Goal: Information Seeking & Learning: Learn about a topic

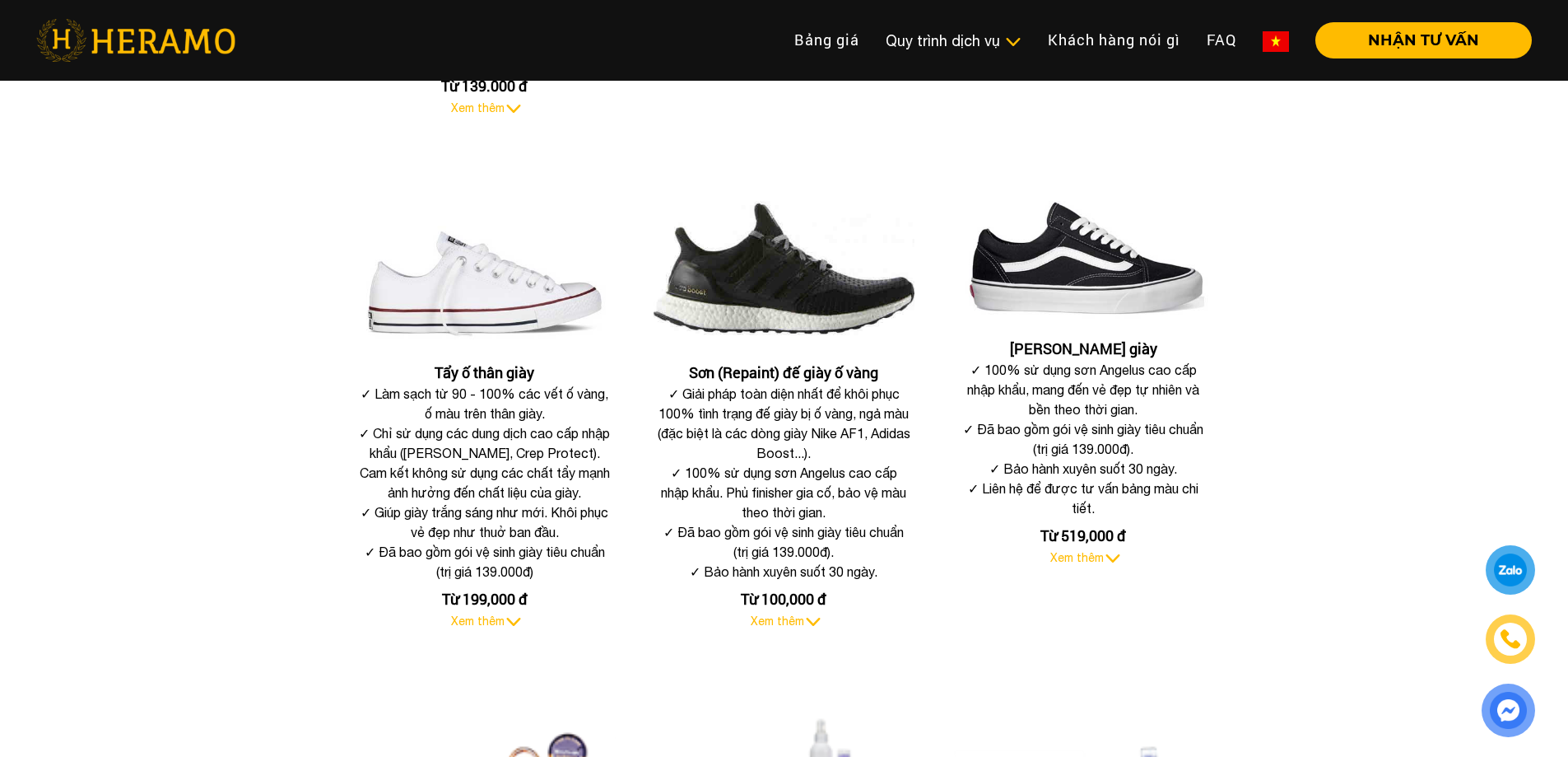
scroll to position [576, 0]
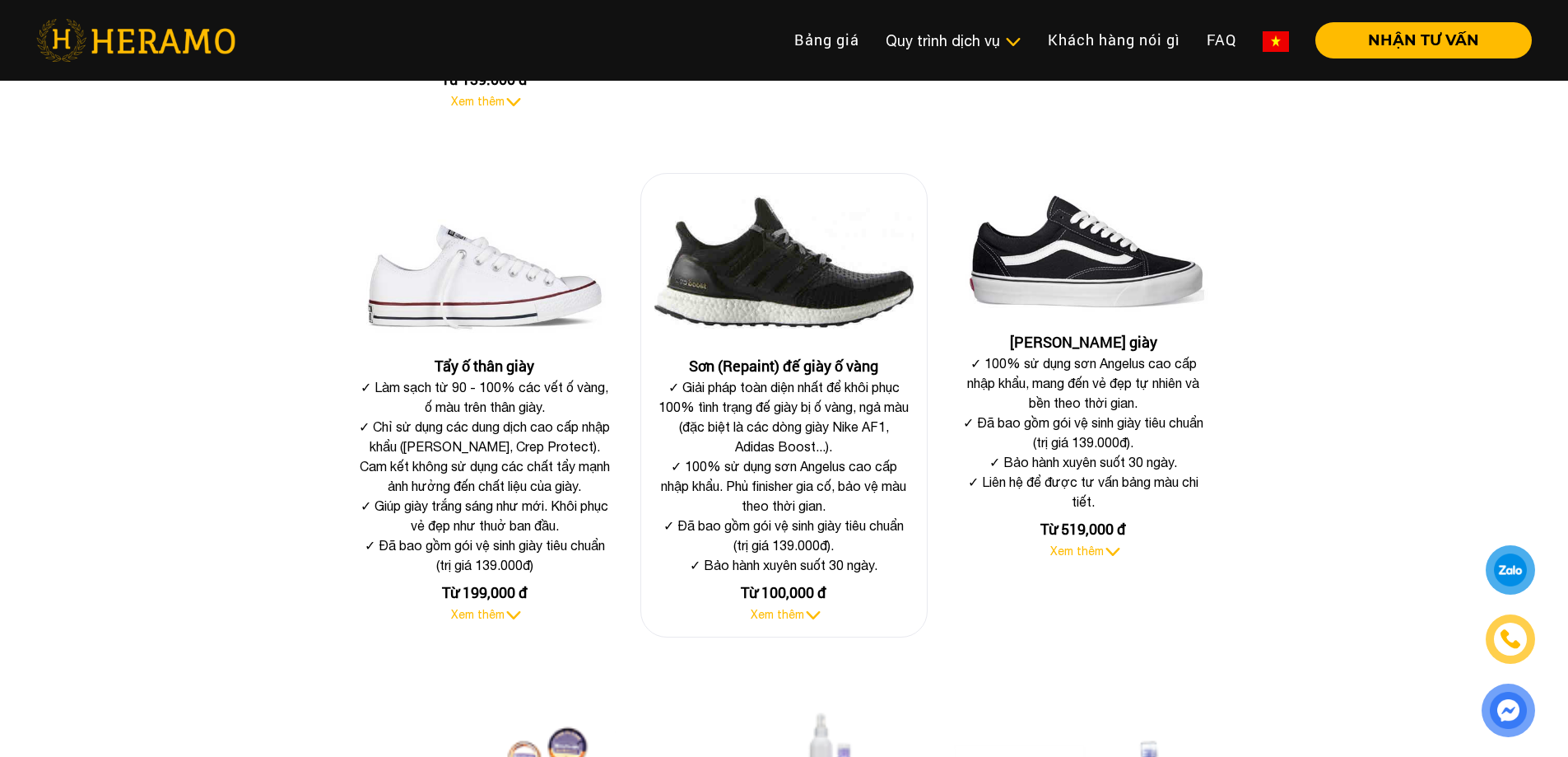
click at [751, 299] on img at bounding box center [784, 265] width 260 height 155
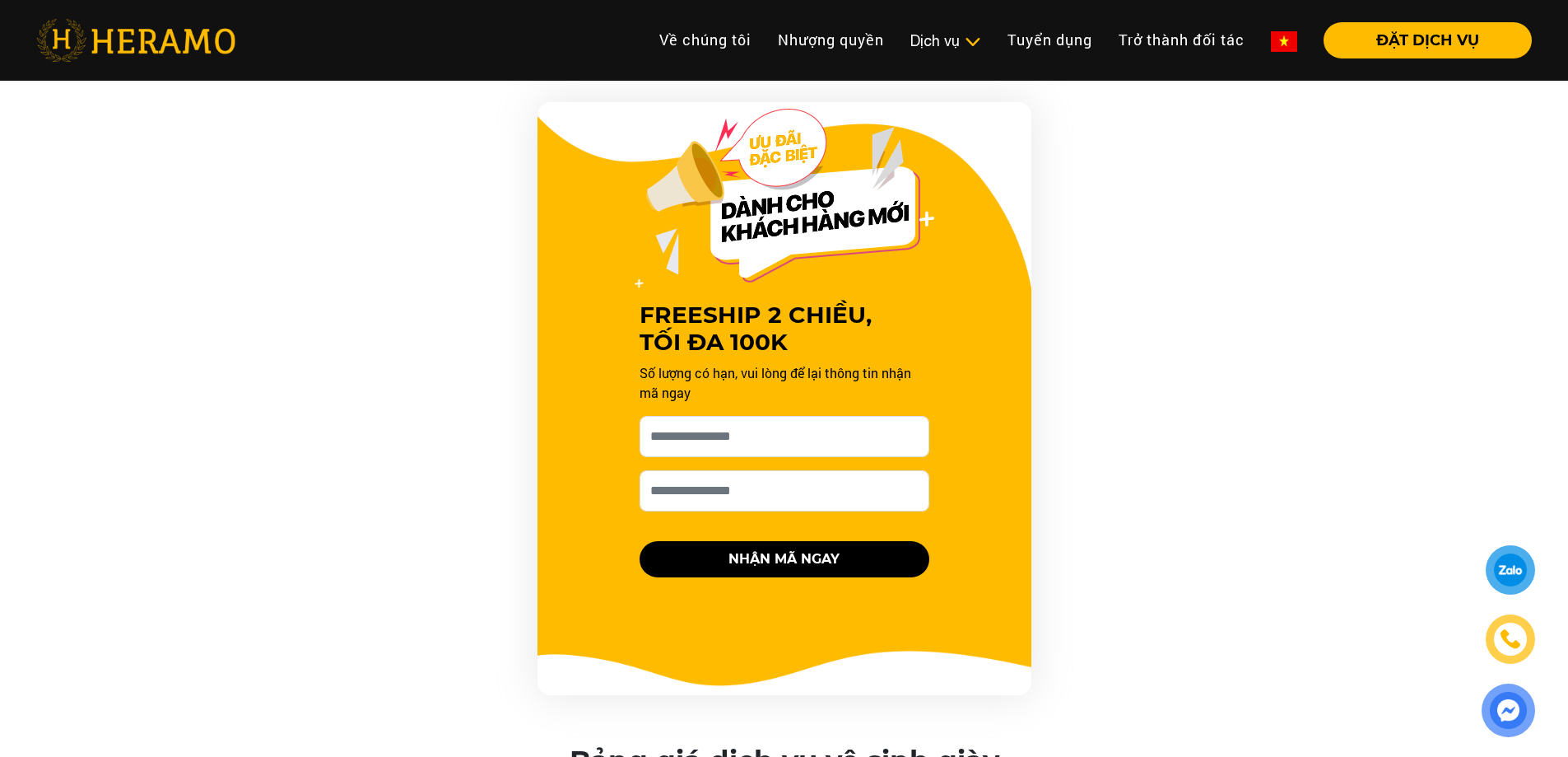
scroll to position [1647, 0]
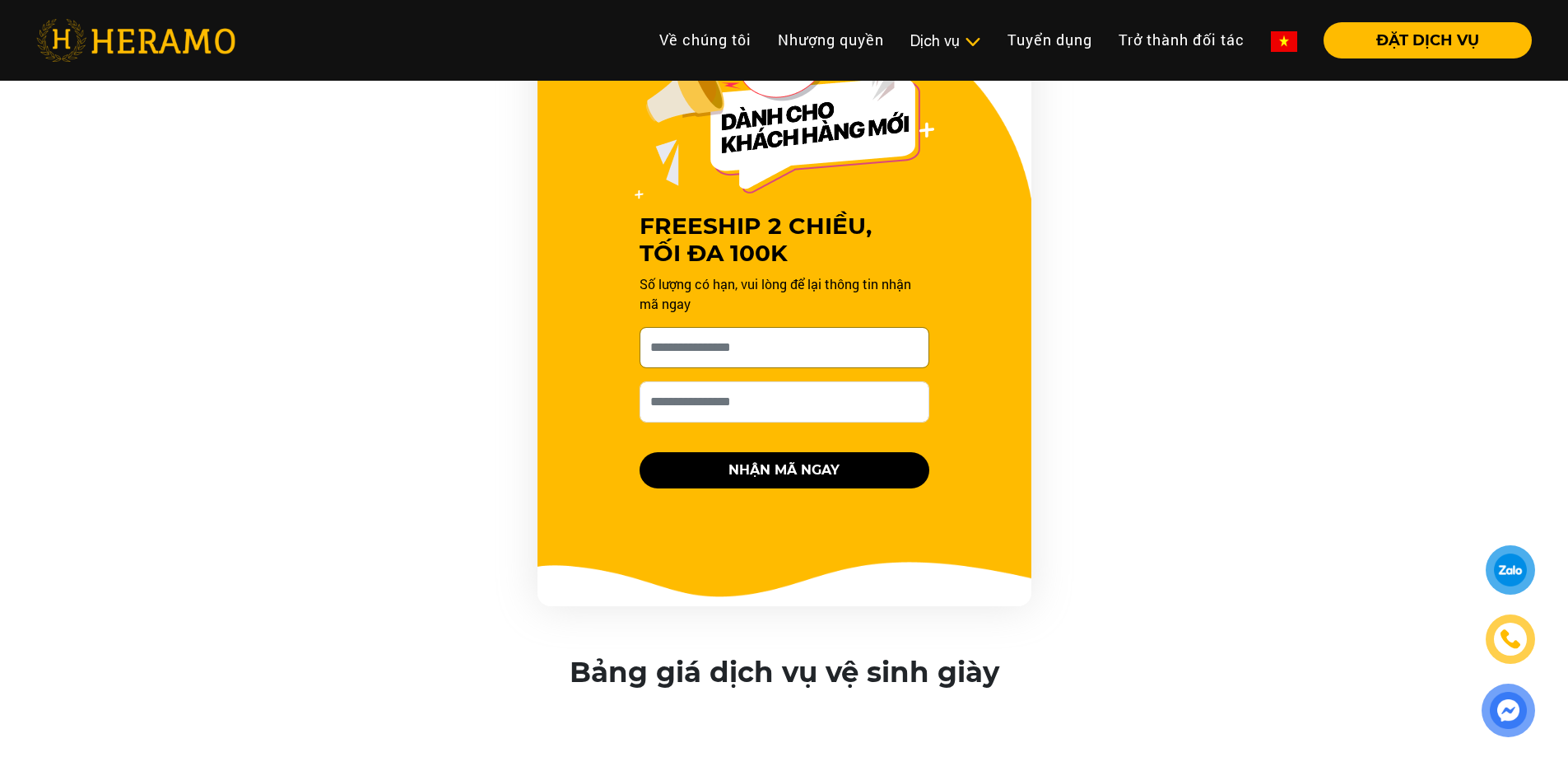
click at [806, 352] on input "[PERSON_NAME] xin tên của bạn nhé *" at bounding box center [785, 347] width 290 height 41
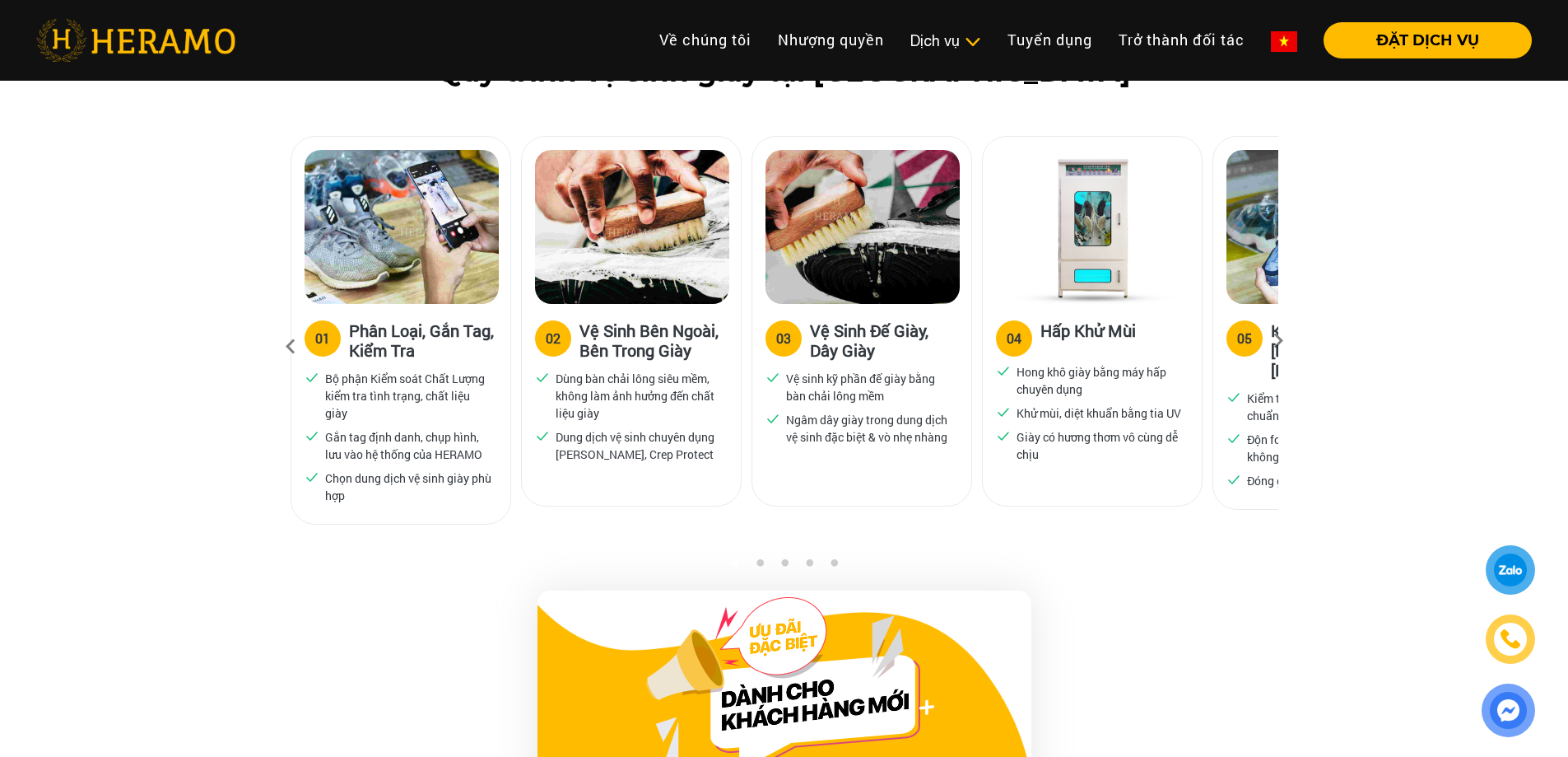
scroll to position [1071, 0]
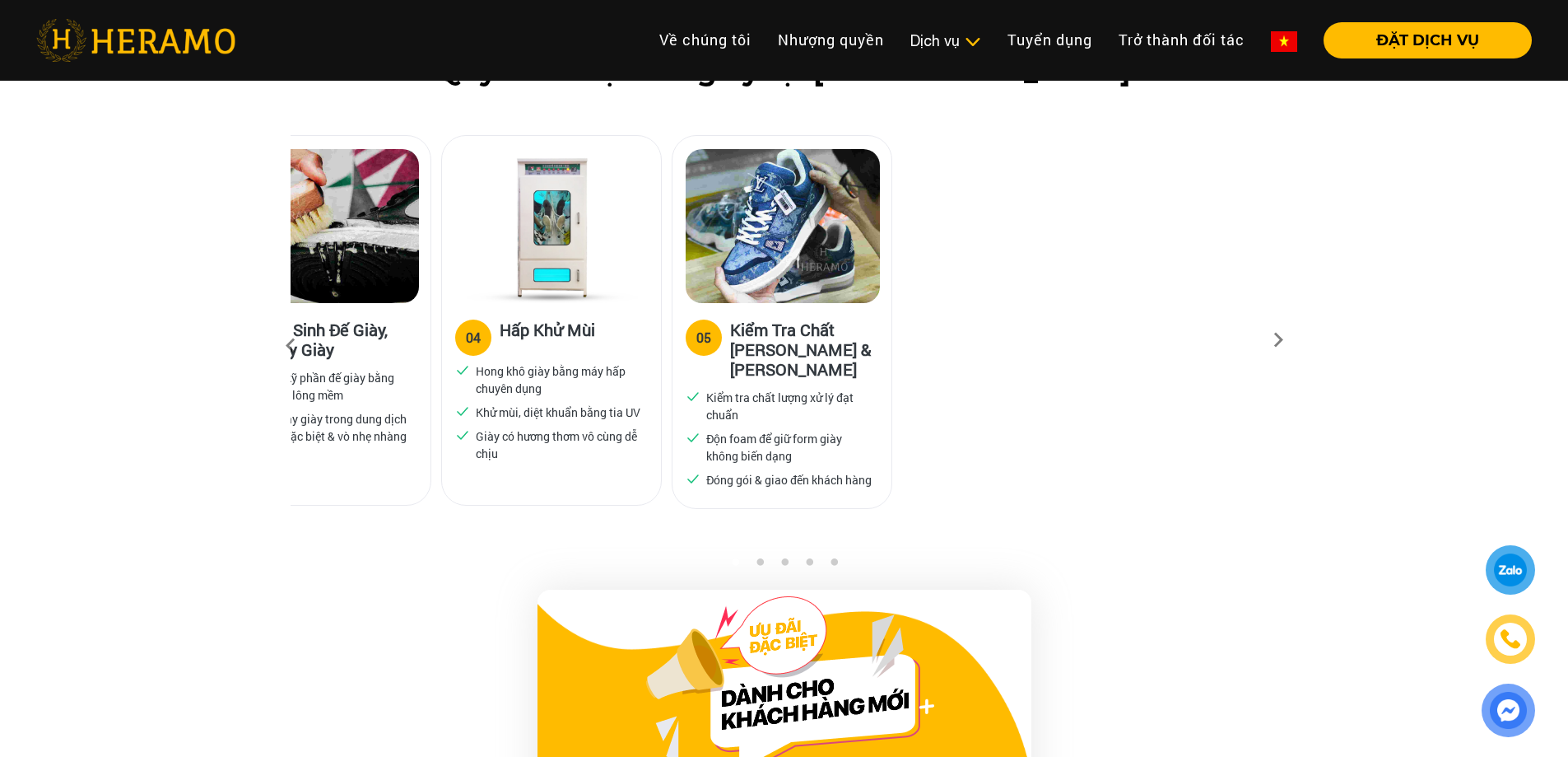
drag, startPoint x: 1035, startPoint y: 477, endPoint x: 298, endPoint y: 477, distance: 737.0
click at [442, 477] on div "04 Hấp Khử Mùi Hong khô giày bằng máy hấp chuyên dụng Khử mùi, diệt khuẩn bằng …" at bounding box center [551, 393] width 219 height 179
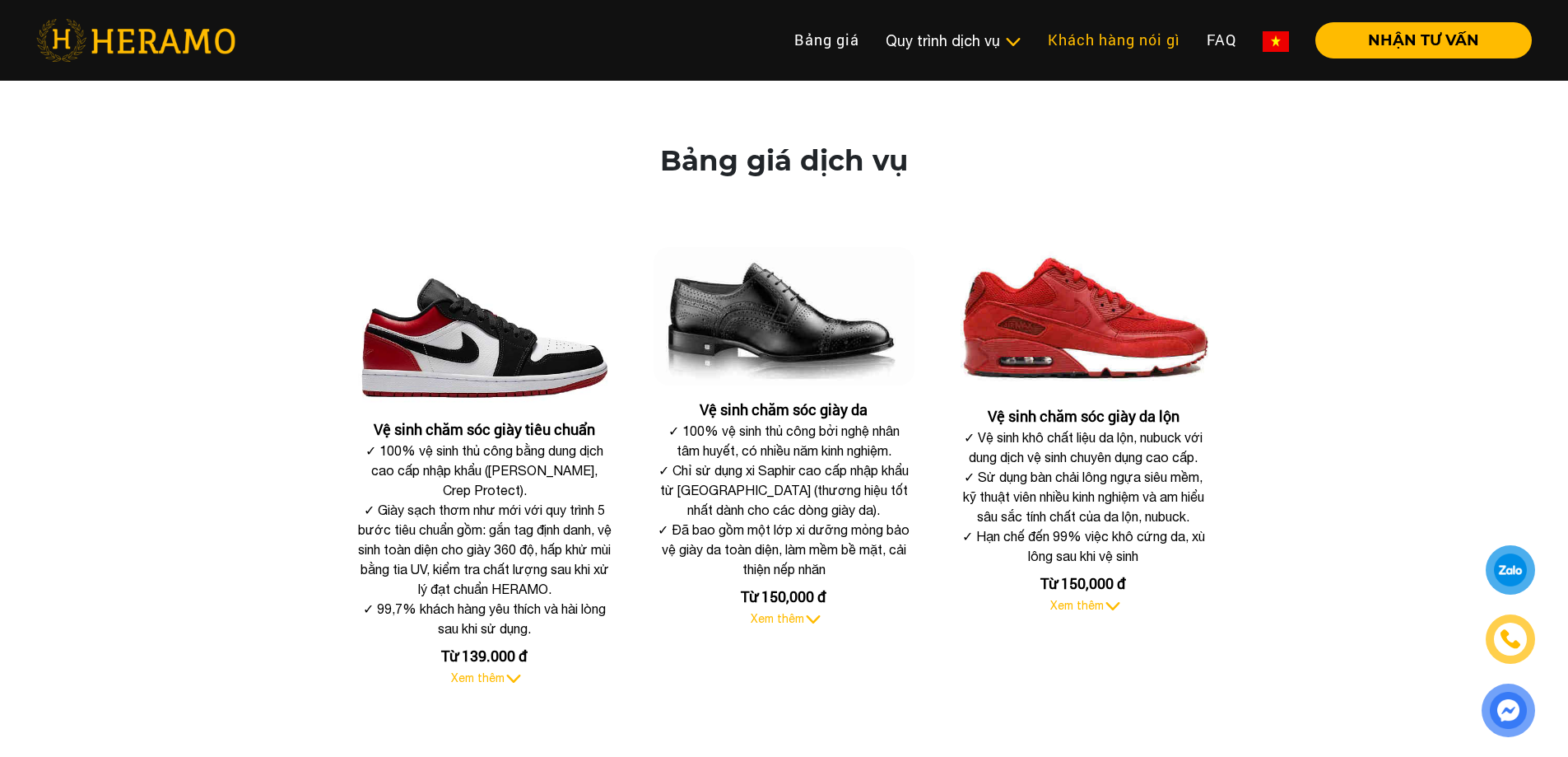
click at [1178, 33] on link "Khách hàng nói gì" at bounding box center [1114, 39] width 159 height 36
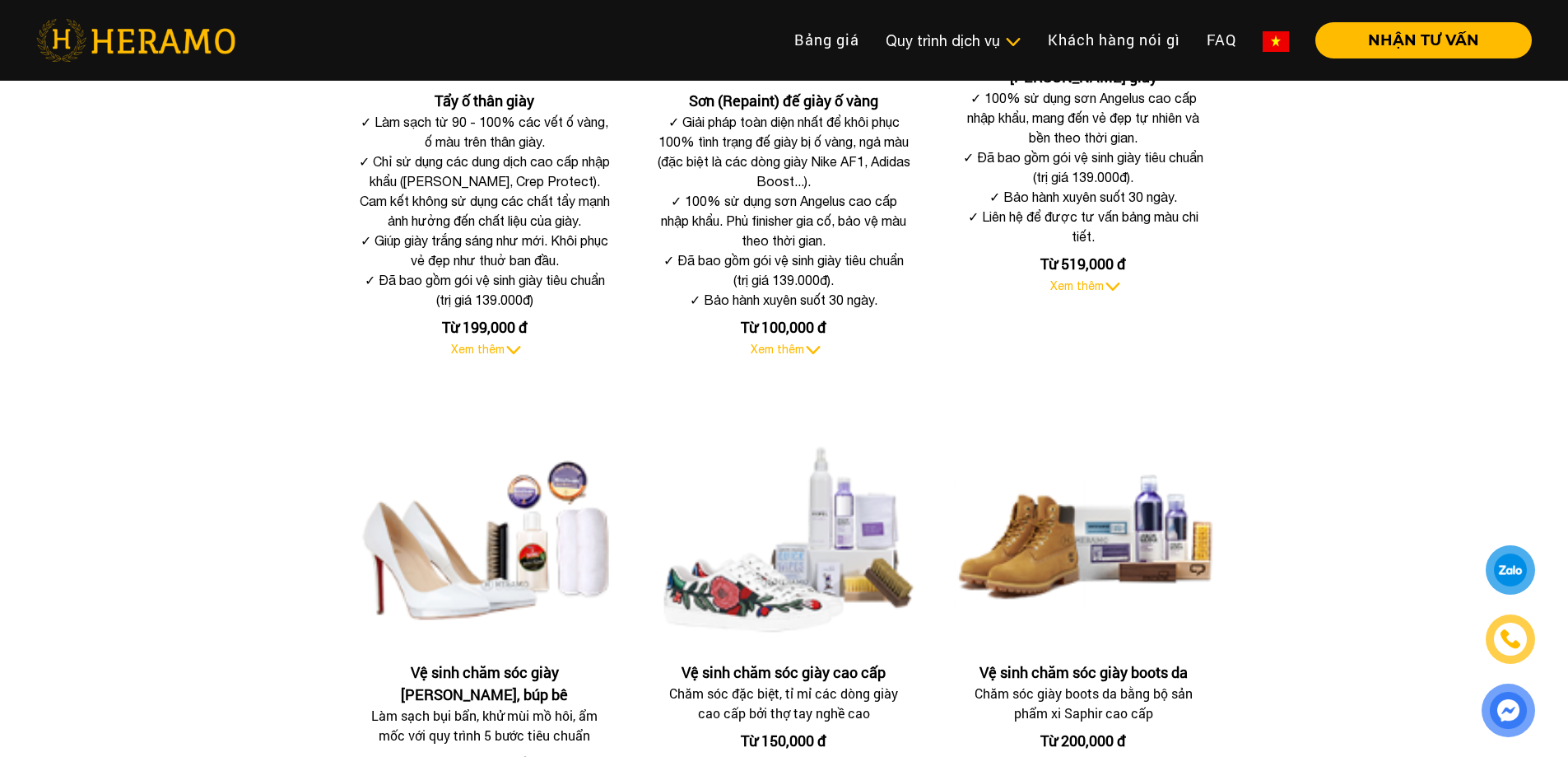
scroll to position [988, 0]
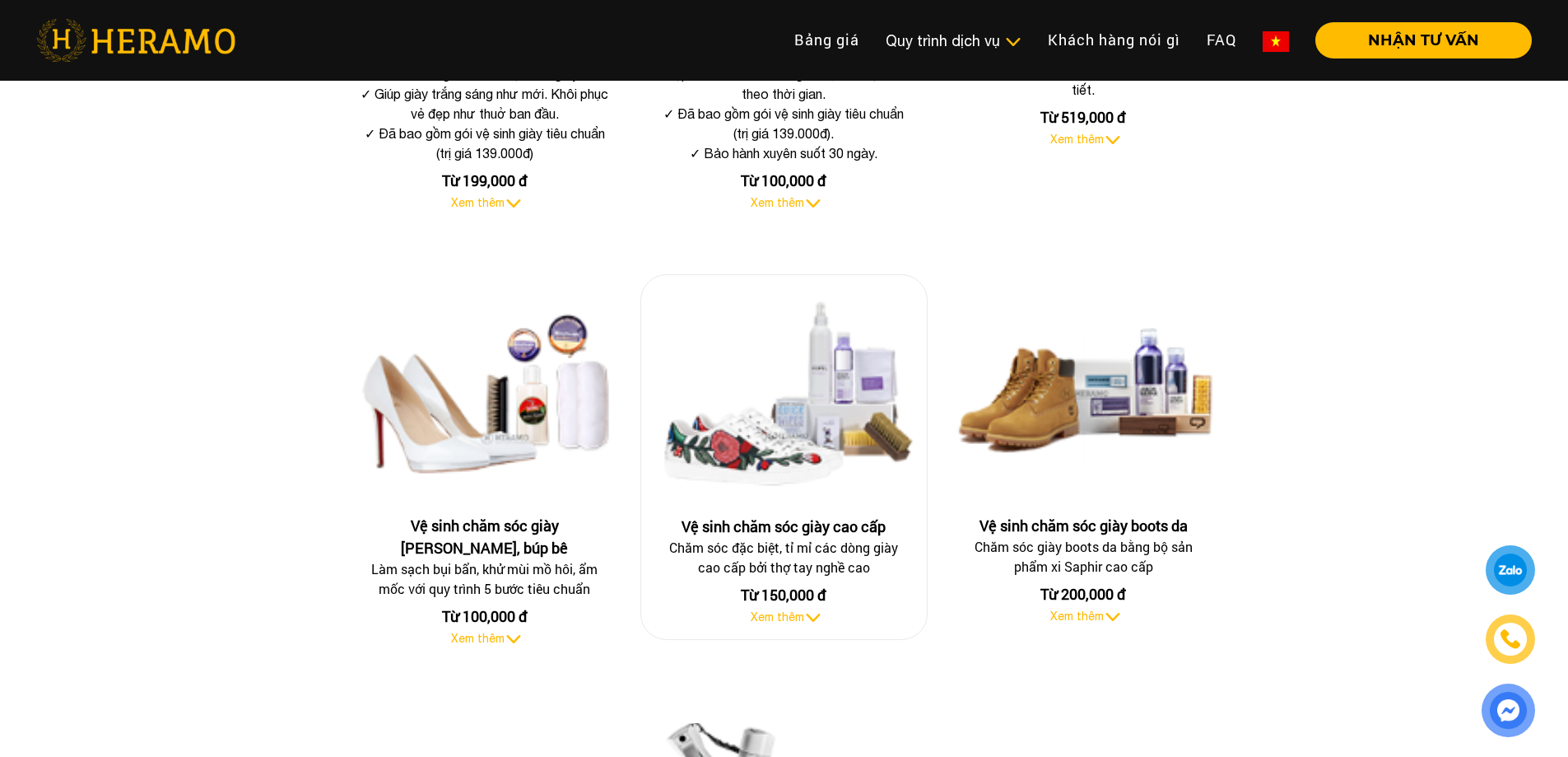
click at [789, 610] on span "Xem thêm" at bounding box center [778, 616] width 54 height 13
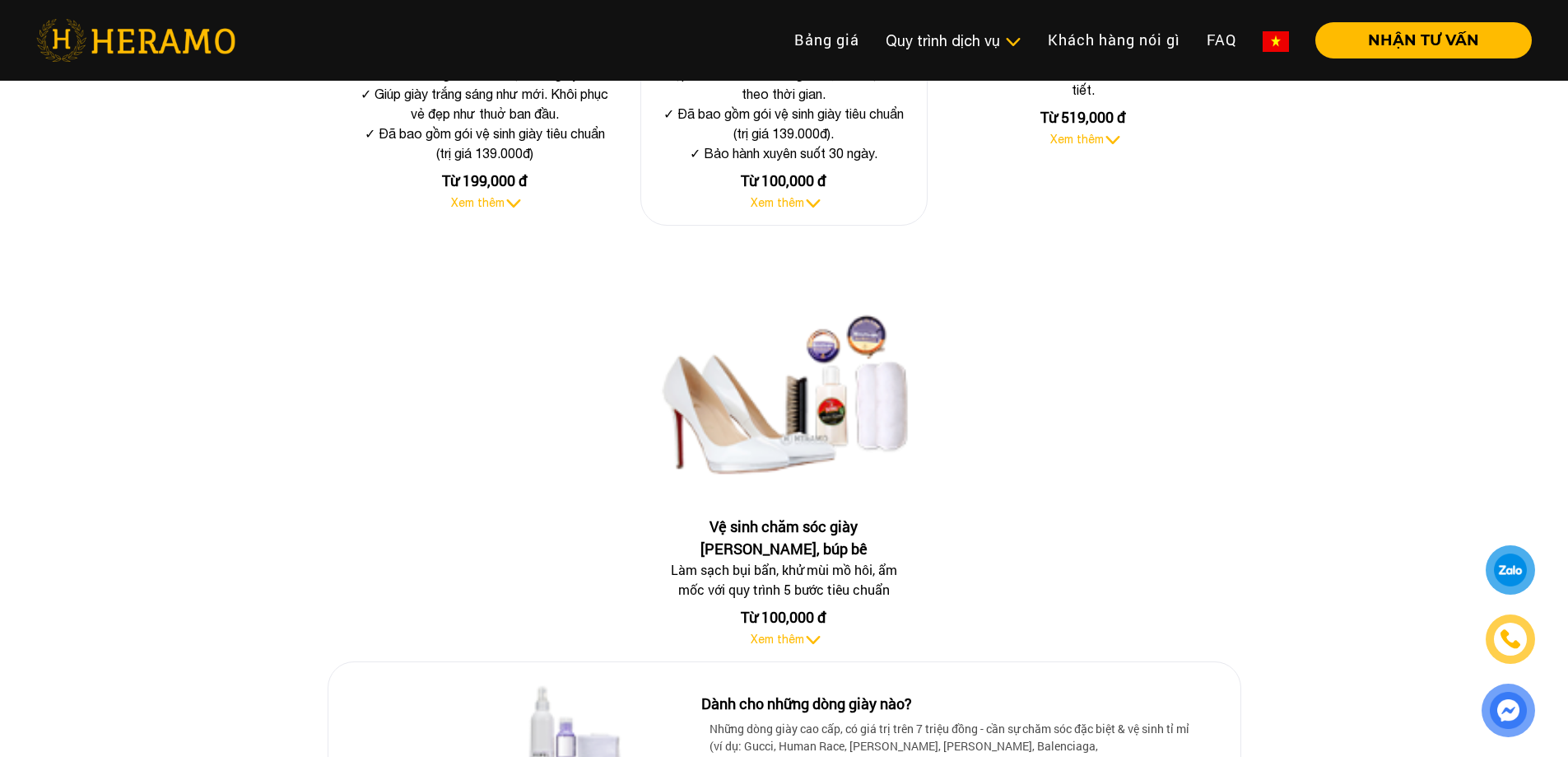
click at [795, 199] on span "Xem thêm" at bounding box center [778, 203] width 54 height 13
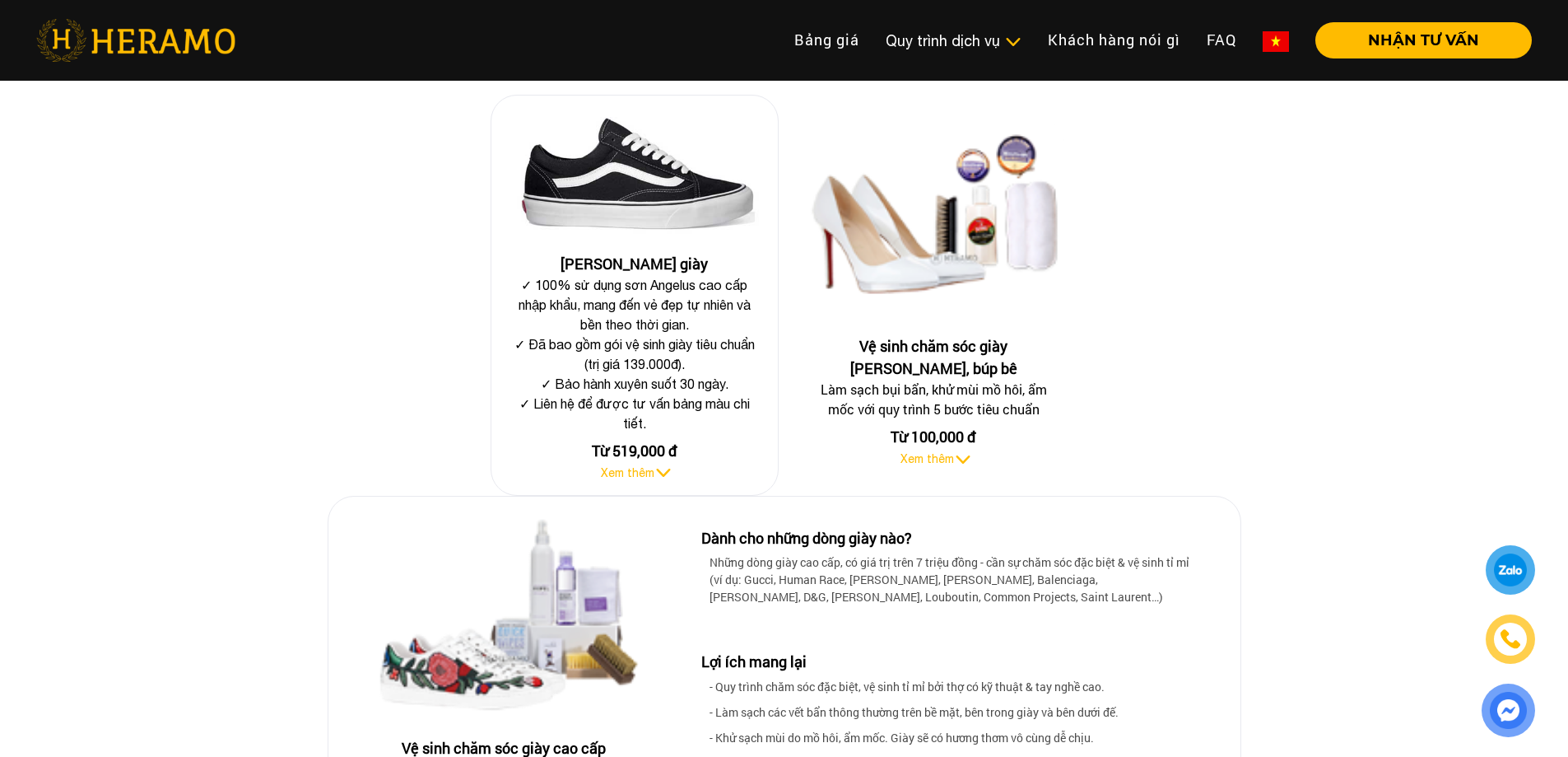
scroll to position [2470, 0]
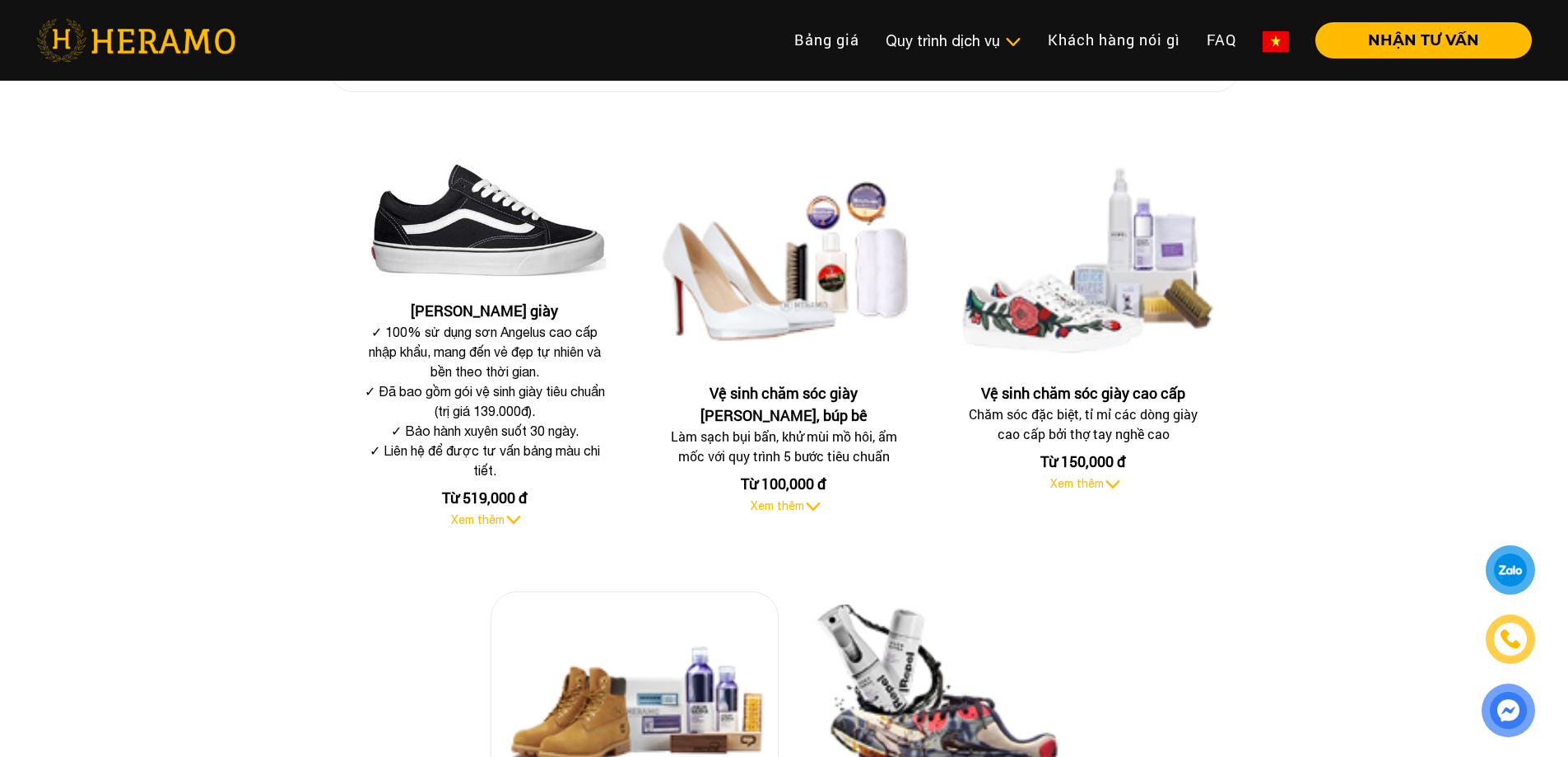
scroll to position [2224, 0]
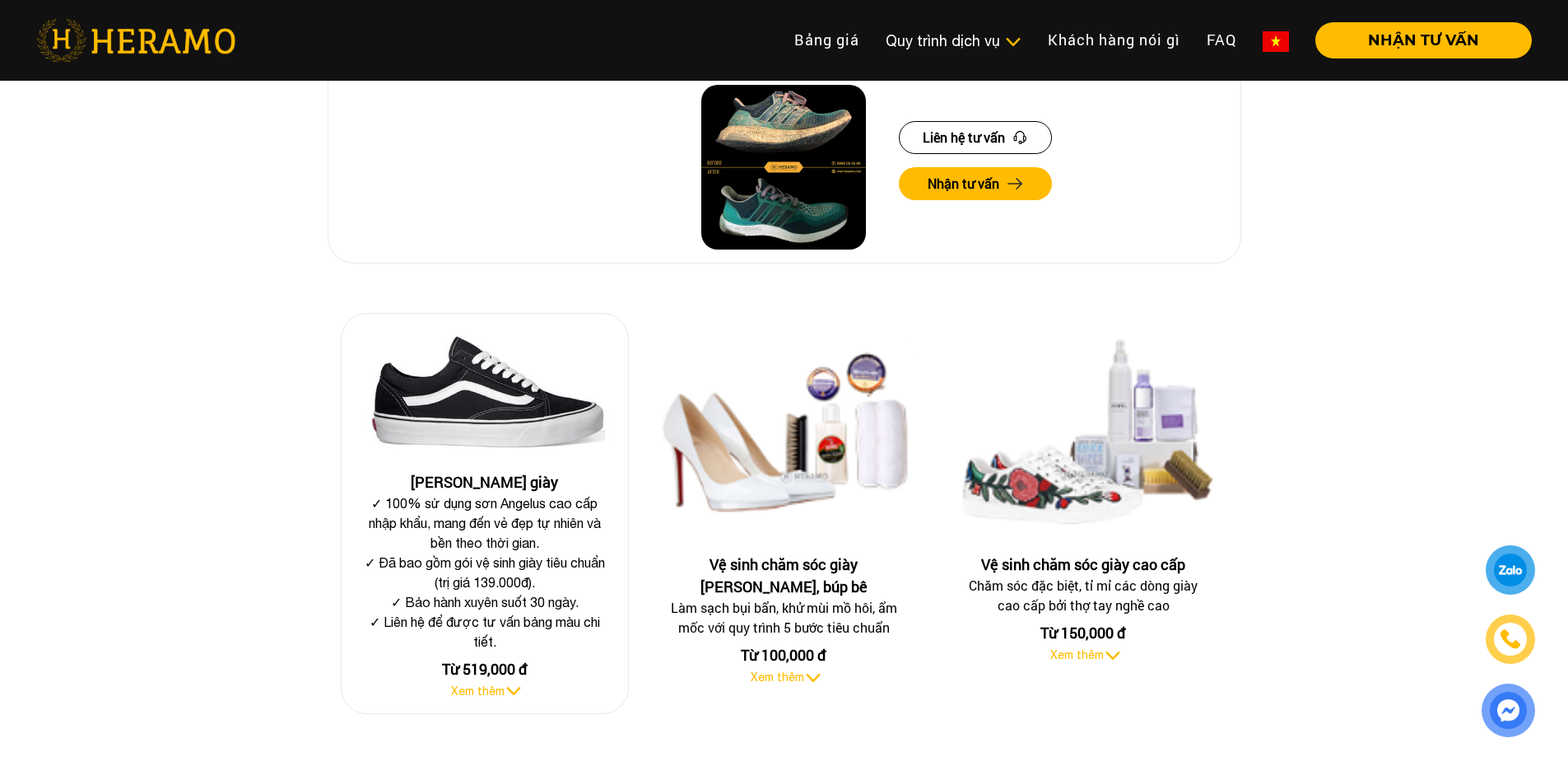
click at [492, 685] on div "Sơn nhuộm giày ✓ 100% sử dụng sơn Angelus cao cấp nhập khẩu, mang đến vẻ đẹp tự…" at bounding box center [485, 513] width 288 height 401
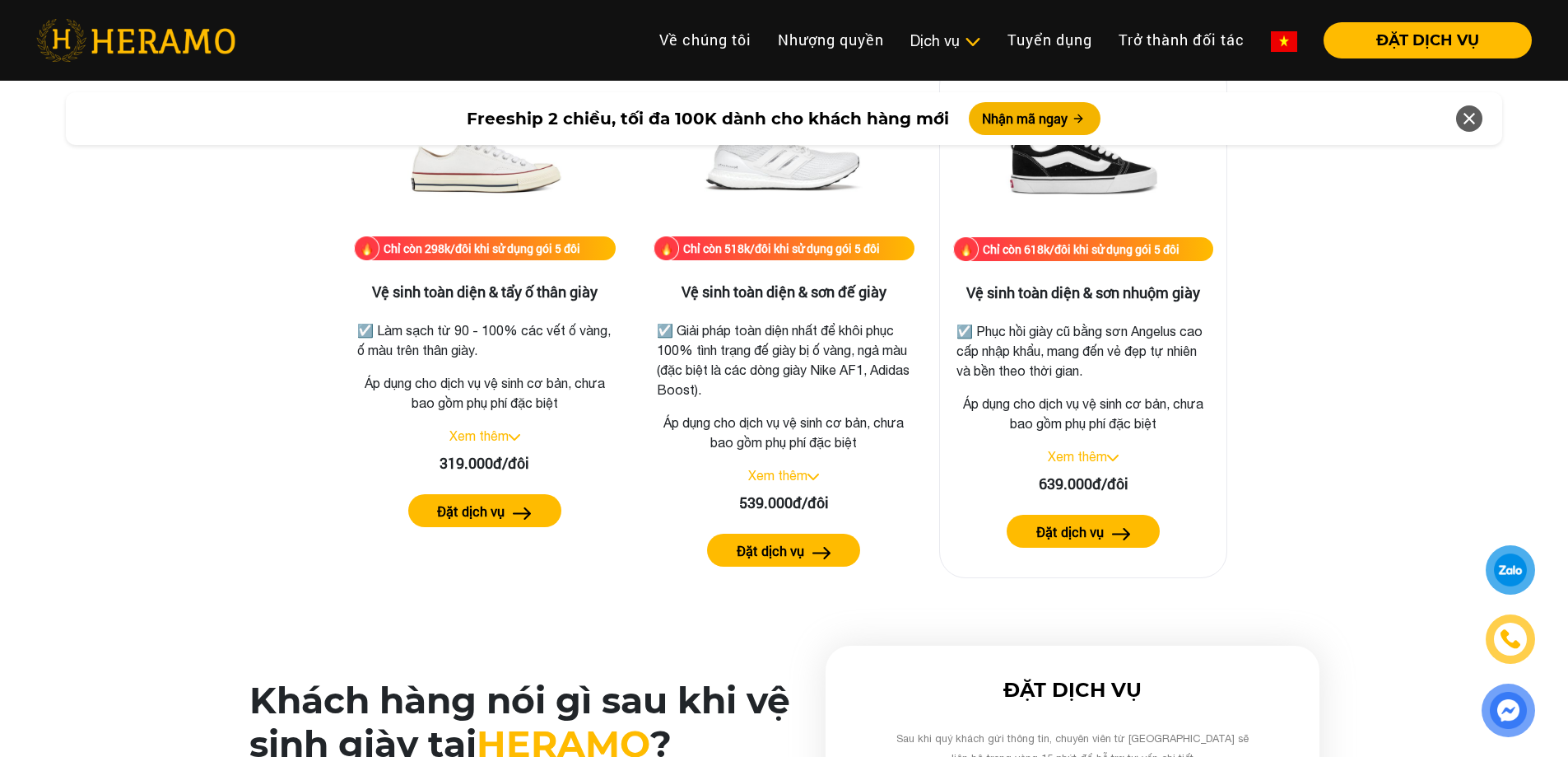
scroll to position [3460, 0]
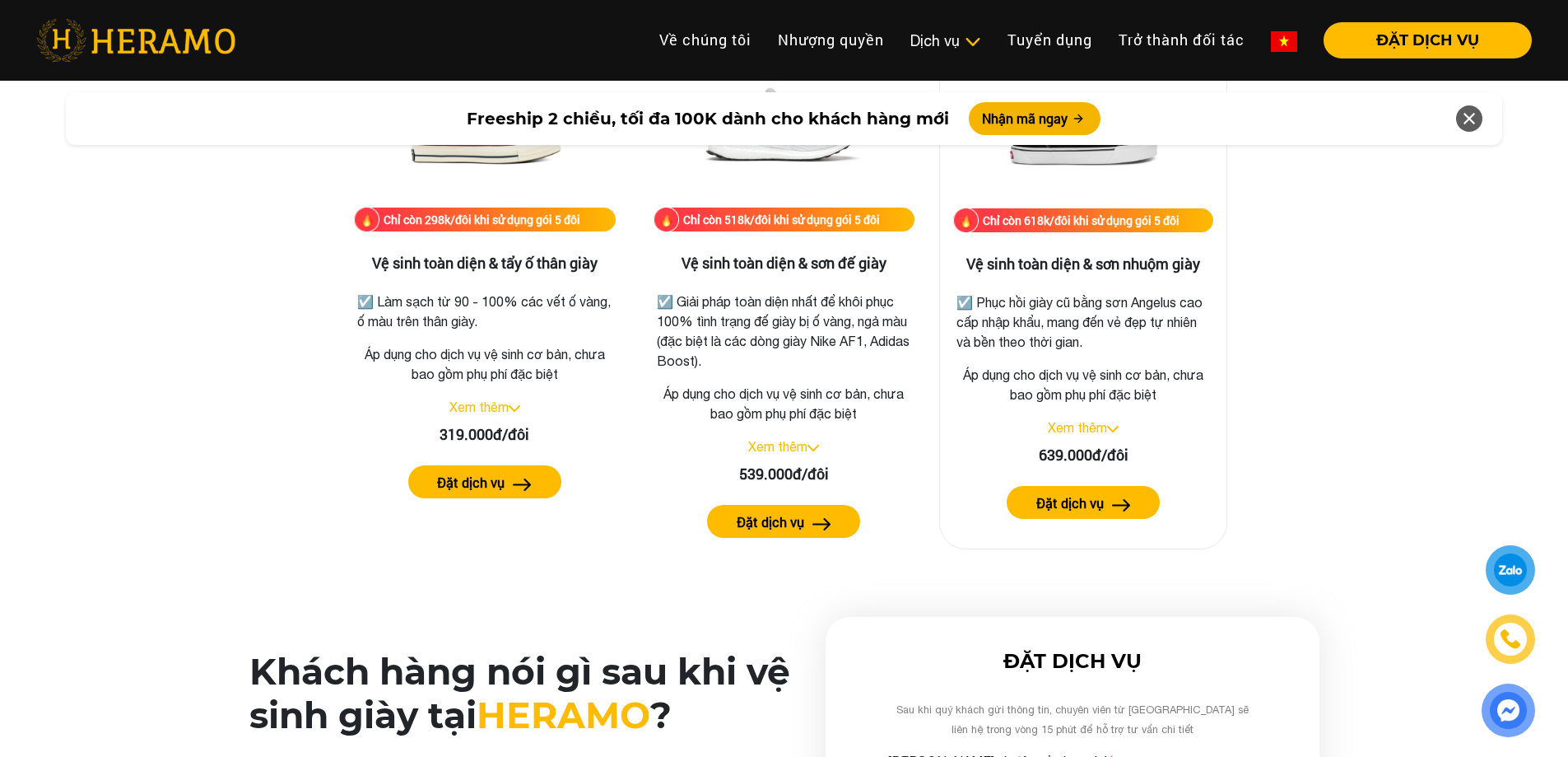
click at [1096, 425] on link "Xem thêm" at bounding box center [1077, 427] width 59 height 15
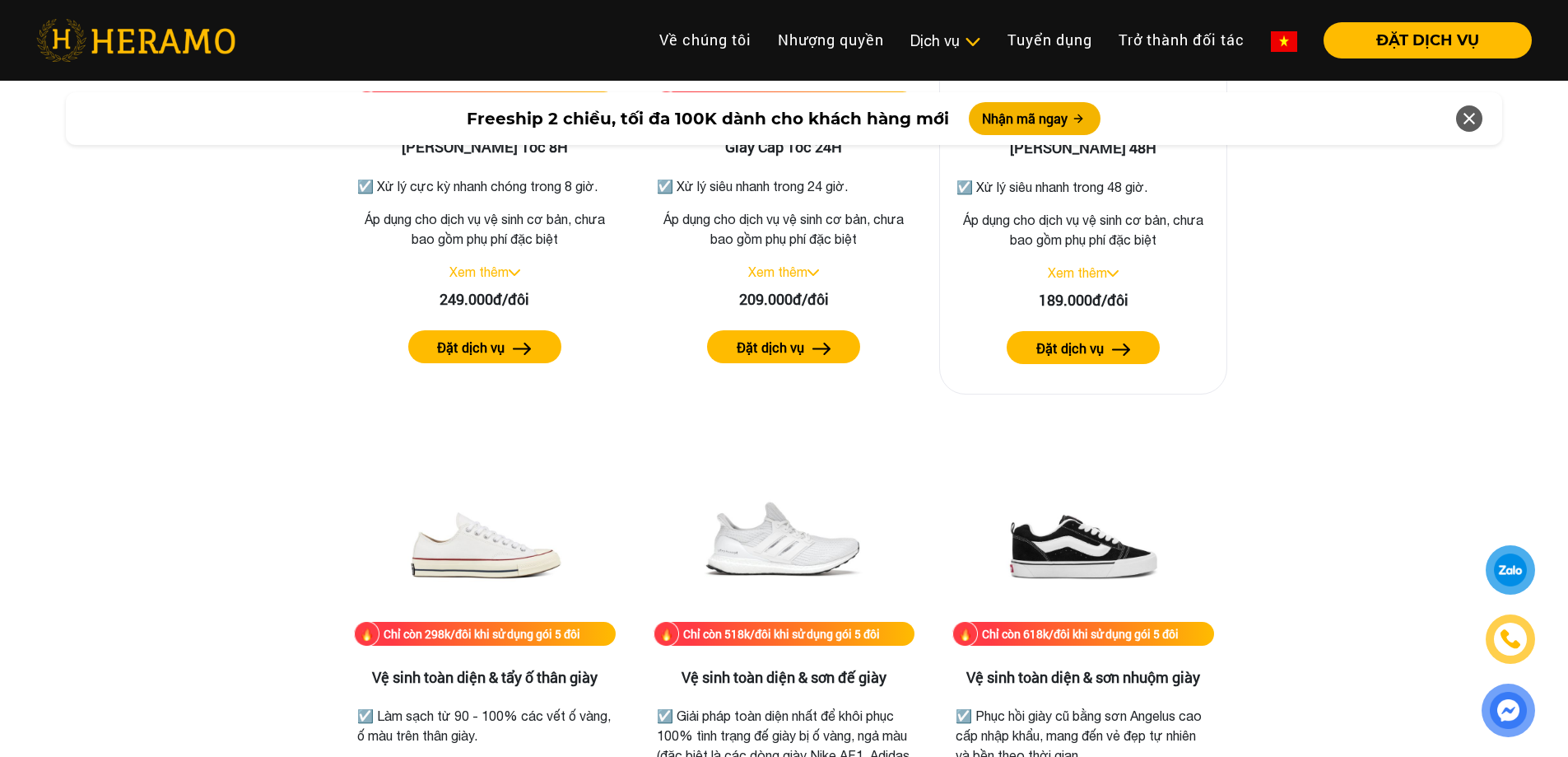
scroll to position [2965, 0]
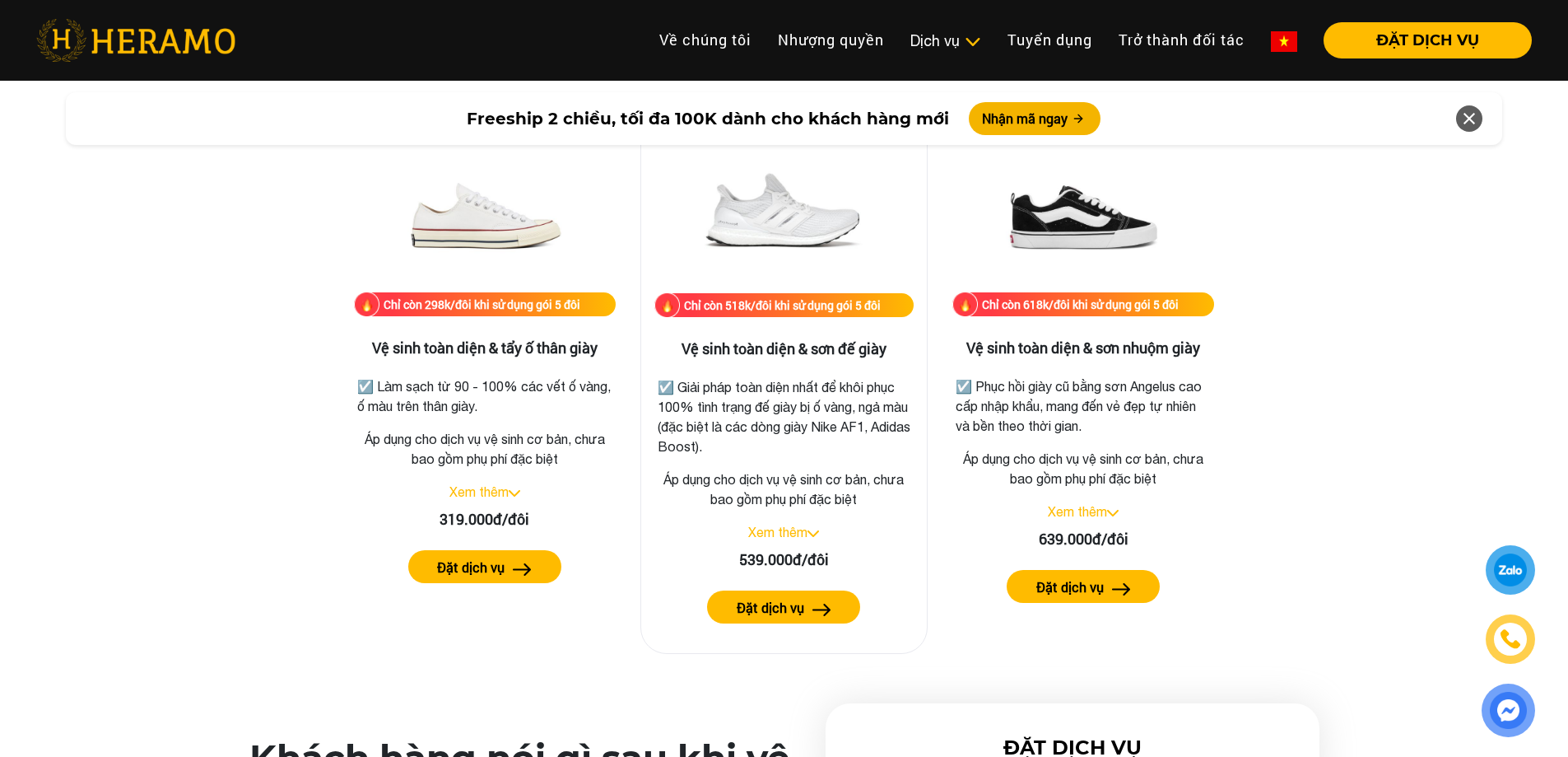
scroll to position [3376, 0]
click at [778, 535] on link "Xem thêm" at bounding box center [778, 531] width 59 height 15
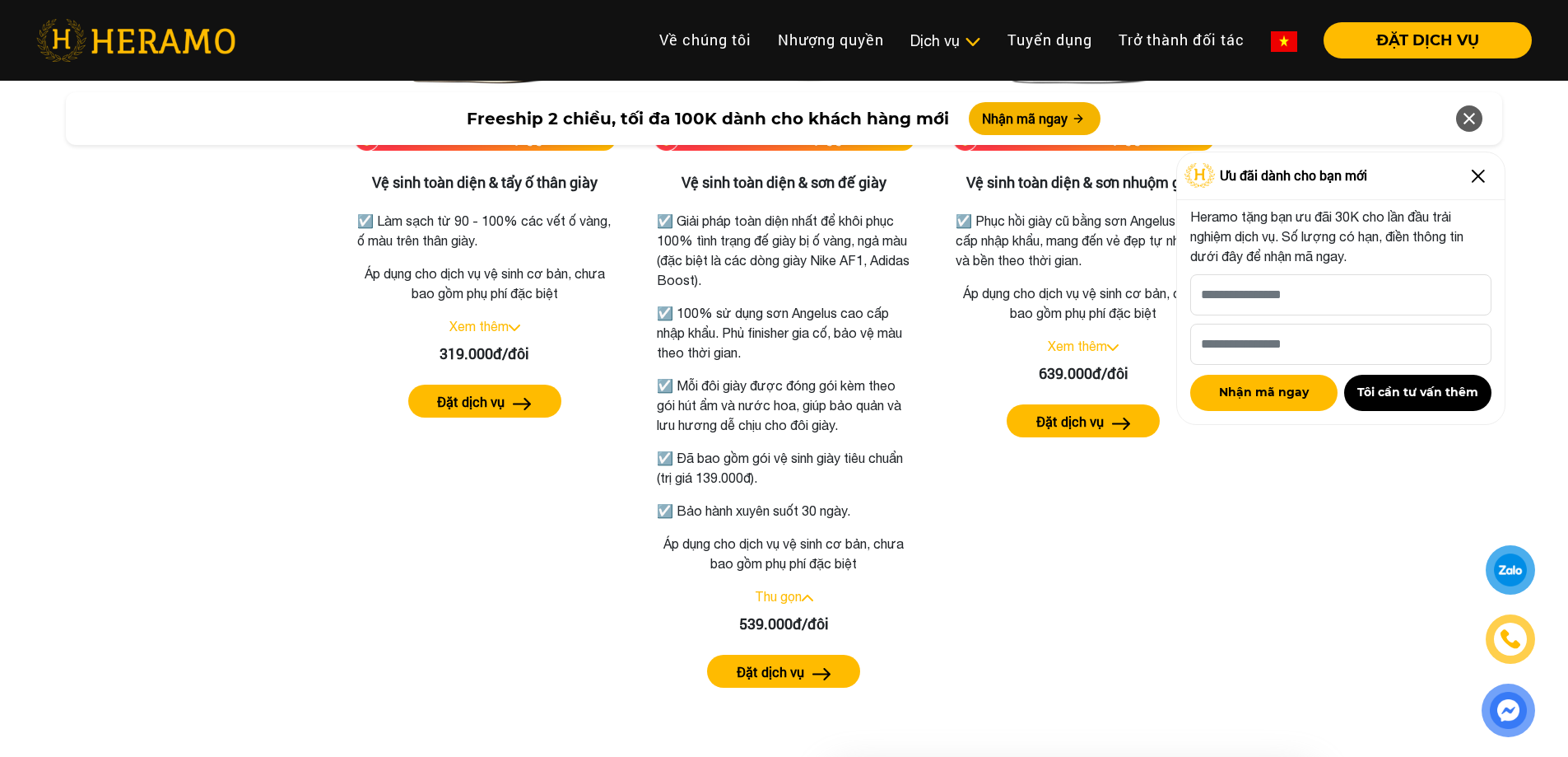
scroll to position [4226, 0]
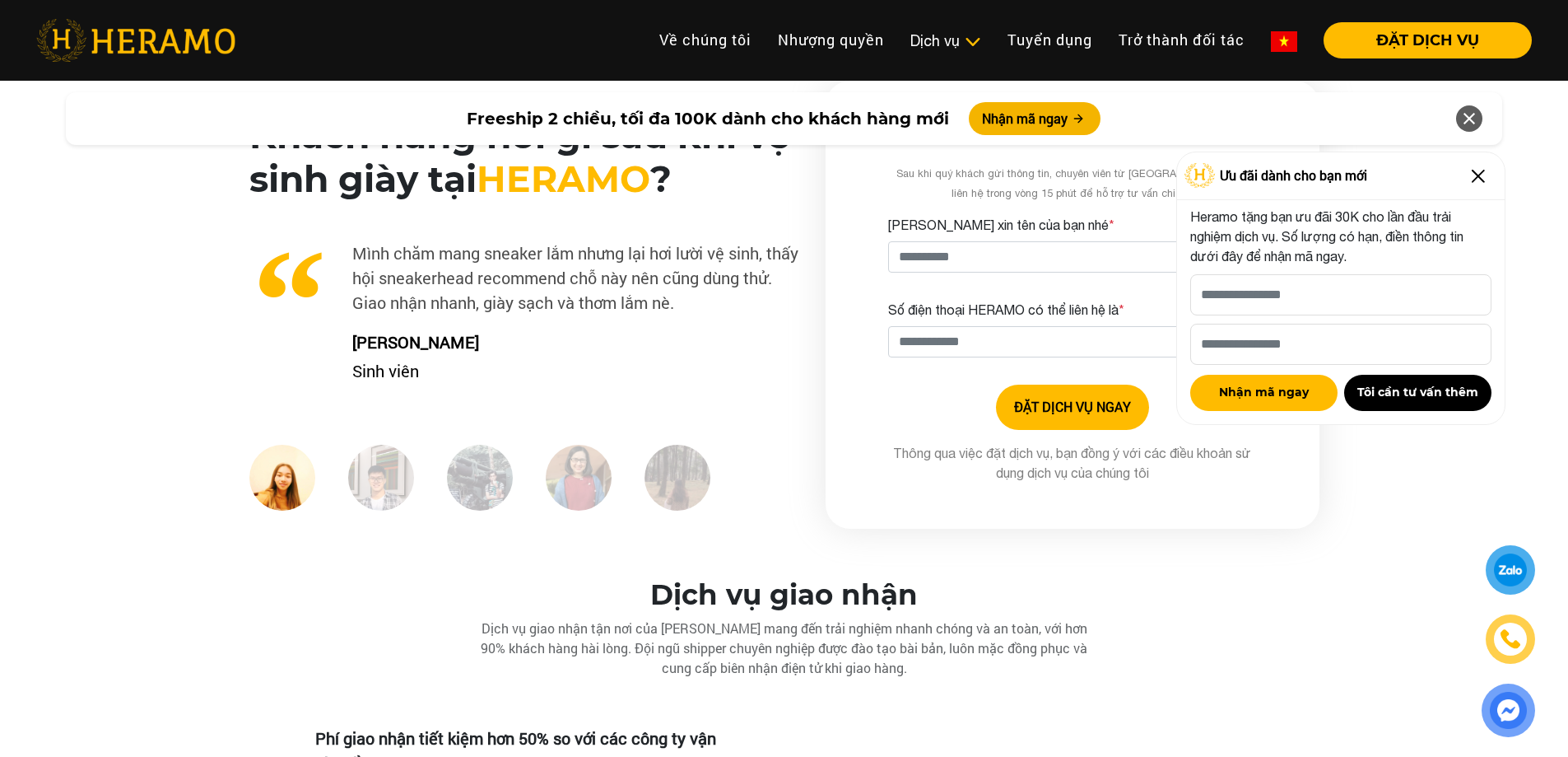
click at [1478, 179] on img at bounding box center [1479, 176] width 26 height 26
